Goal: Information Seeking & Learning: Learn about a topic

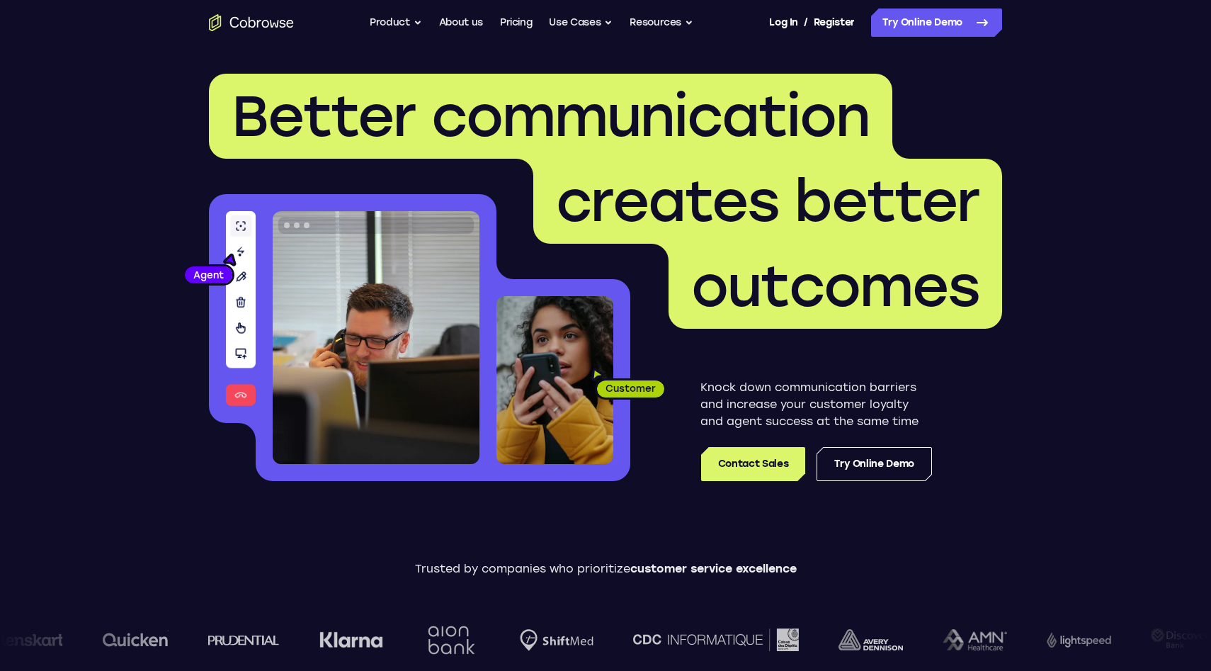
click at [368, 18] on div "Go back Powerful, Flexible and Trustworthy. Avoid all extra friction for both A…" at bounding box center [605, 22] width 907 height 28
click at [381, 23] on button "Product" at bounding box center [396, 22] width 52 height 28
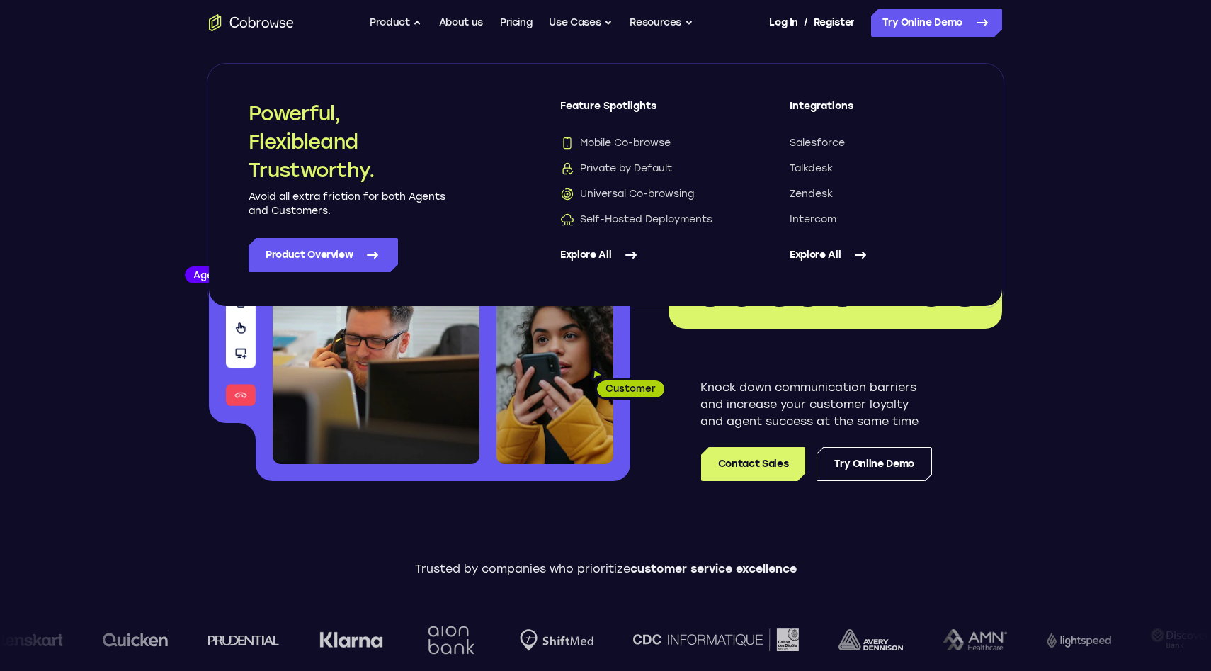
click at [590, 265] on link "Explore All" at bounding box center [646, 255] width 173 height 34
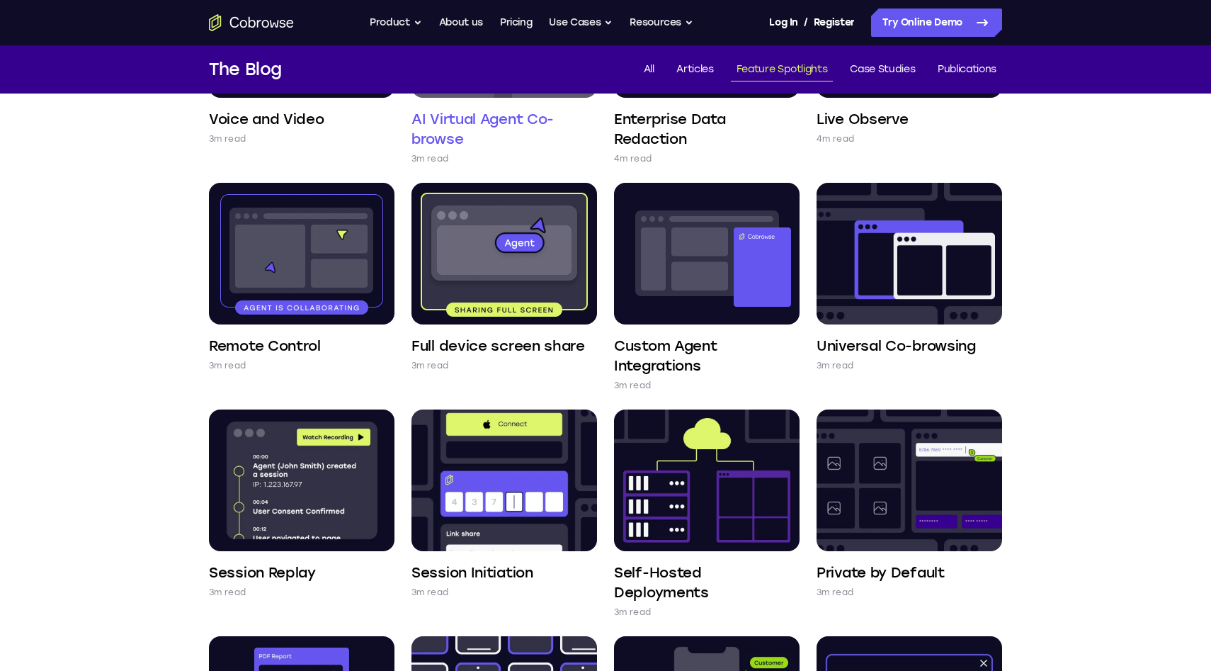
scroll to position [314, 0]
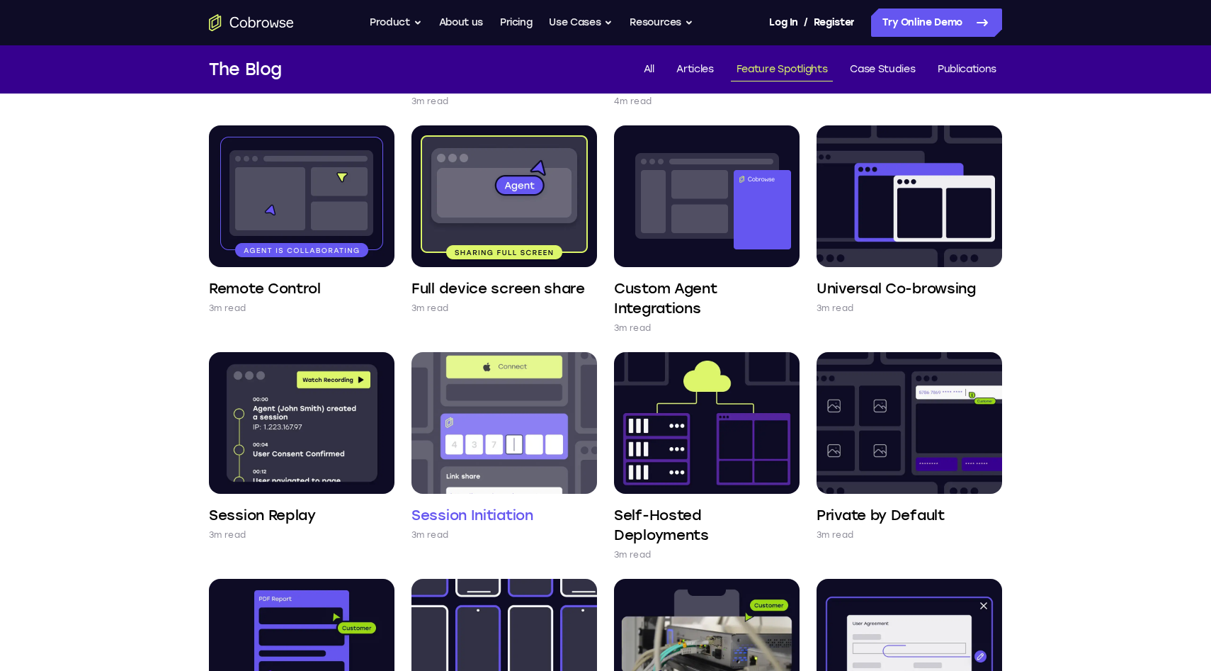
click at [505, 369] on img at bounding box center [504, 423] width 186 height 142
